Goal: Navigation & Orientation: Find specific page/section

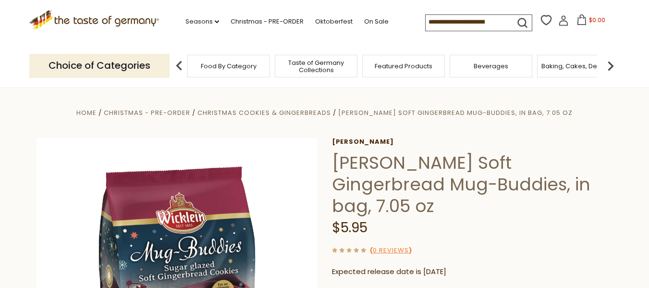
click at [45, 16] on icon ".st0{fill:#EDD300;} .st1{fill:#D33E21;}" at bounding box center [94, 20] width 130 height 20
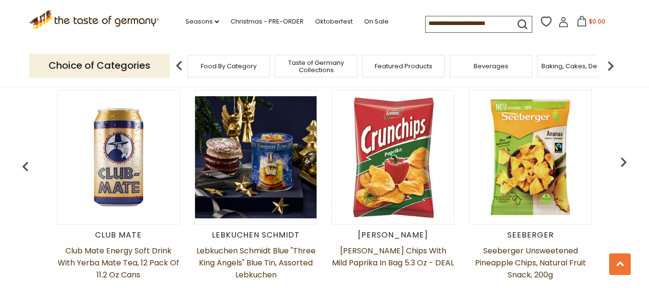
scroll to position [382, 0]
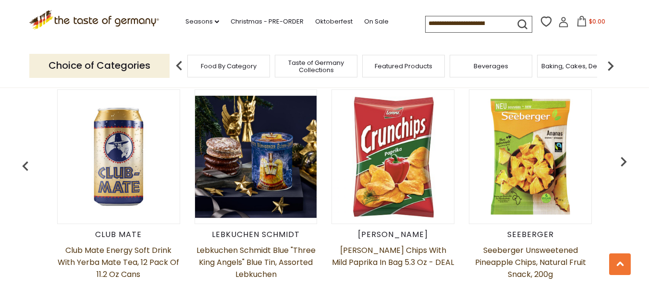
click at [228, 162] on img at bounding box center [256, 157] width 122 height 122
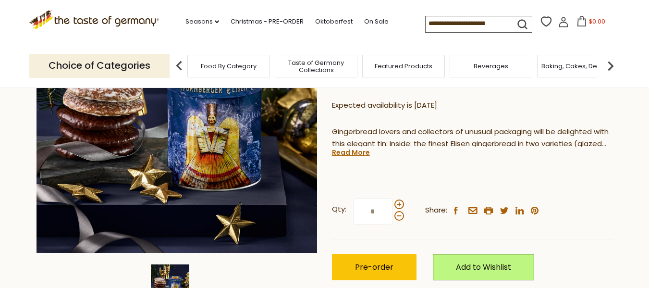
scroll to position [164, 0]
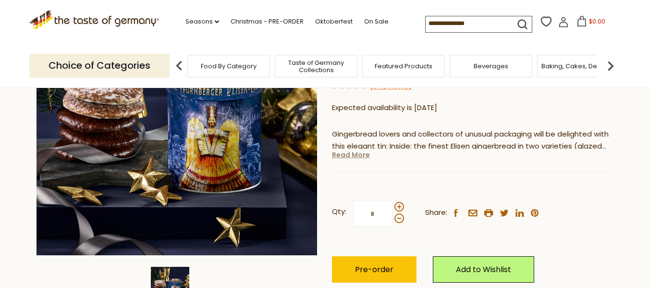
click at [340, 155] on link "Read More" at bounding box center [351, 155] width 38 height 10
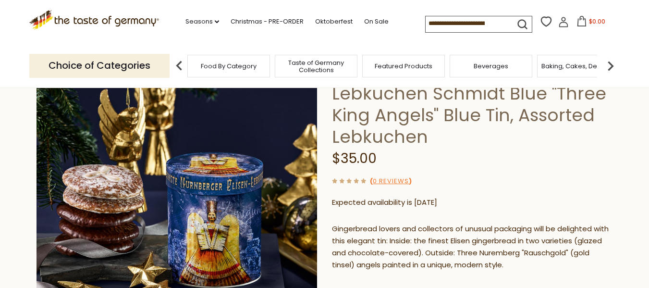
scroll to position [69, 0]
click at [109, 21] on icon ".st0{fill:#EDD300;} .st1{fill:#D33E21;}" at bounding box center [94, 20] width 130 height 20
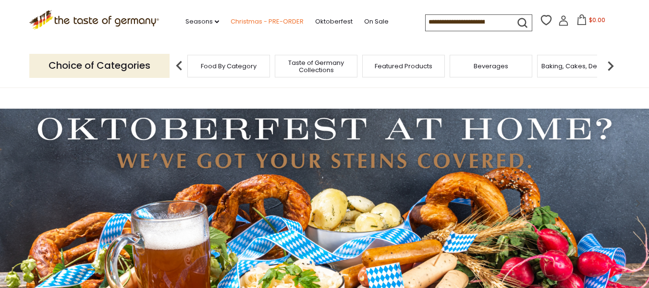
click at [247, 20] on link "Christmas - PRE-ORDER" at bounding box center [267, 21] width 73 height 11
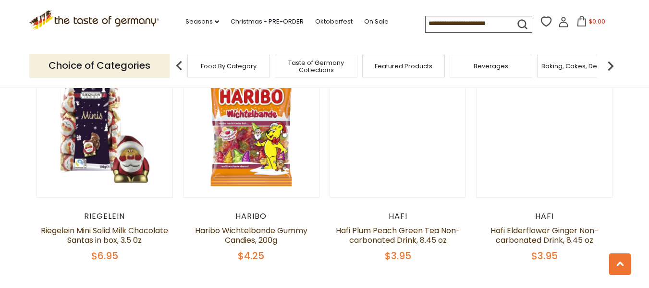
scroll to position [296, 0]
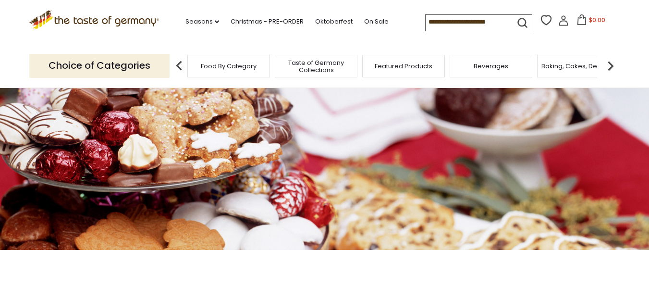
click at [99, 18] on icon ".st0{fill:#EDD300;} .st1{fill:#D33E21;}" at bounding box center [94, 20] width 130 height 20
